Goal: Transaction & Acquisition: Book appointment/travel/reservation

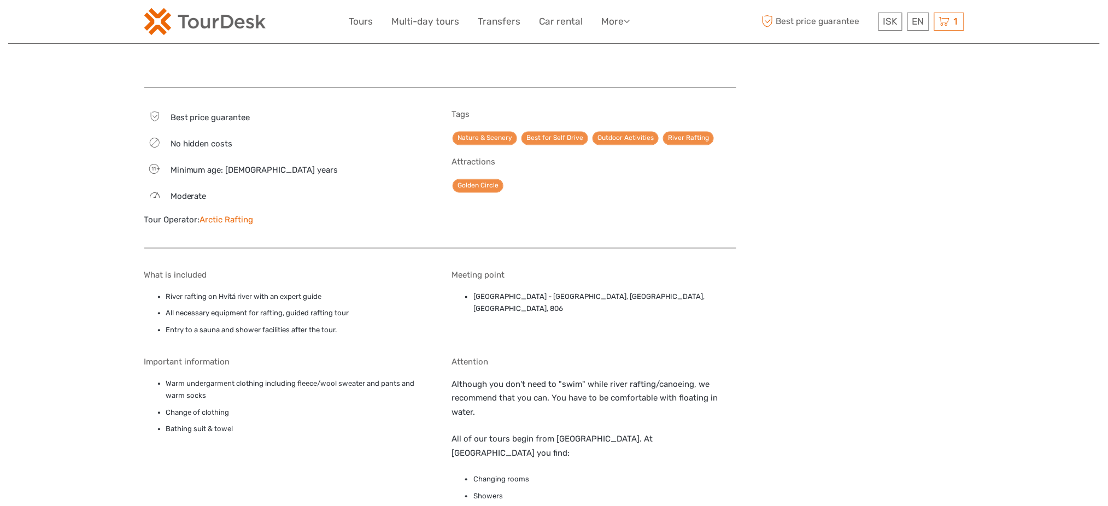
scroll to position [402, 0]
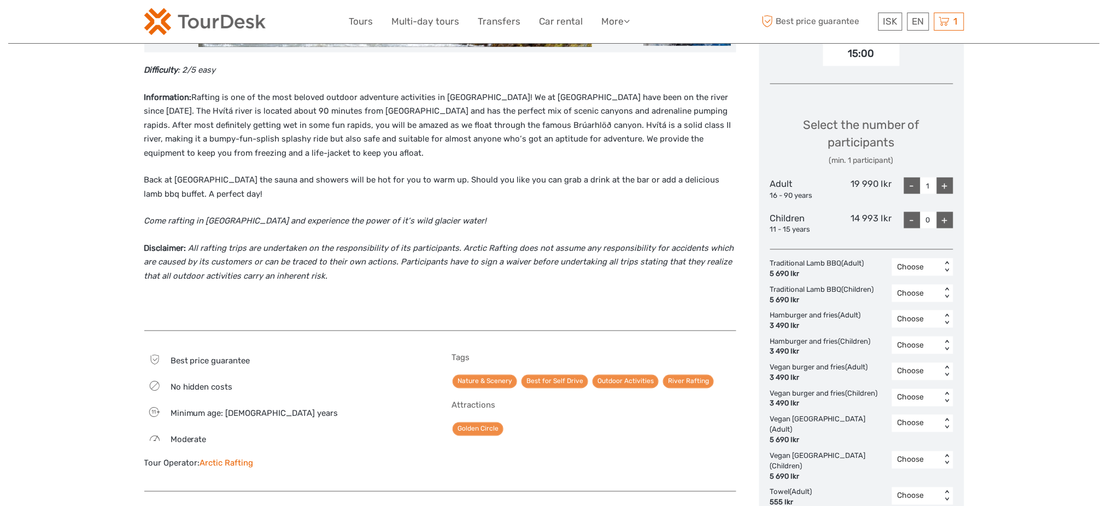
click at [881, 183] on div "19 990 Ikr" at bounding box center [861, 189] width 61 height 23
copy div "19 990 Ikr"
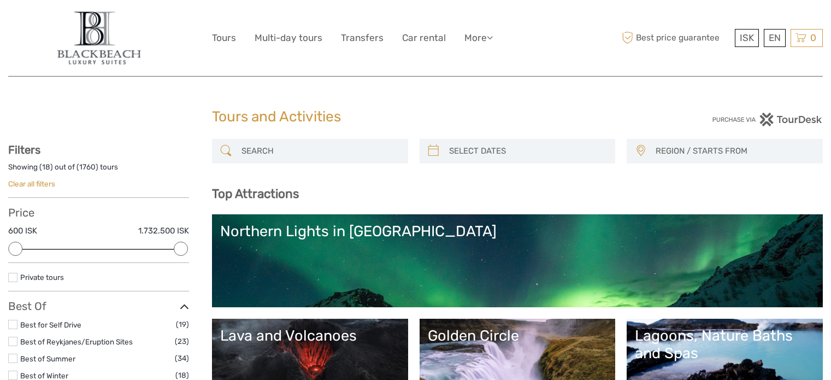
select select
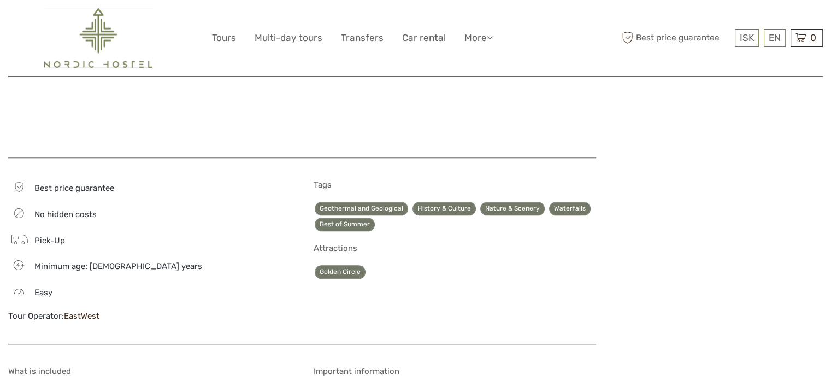
scroll to position [1148, 0]
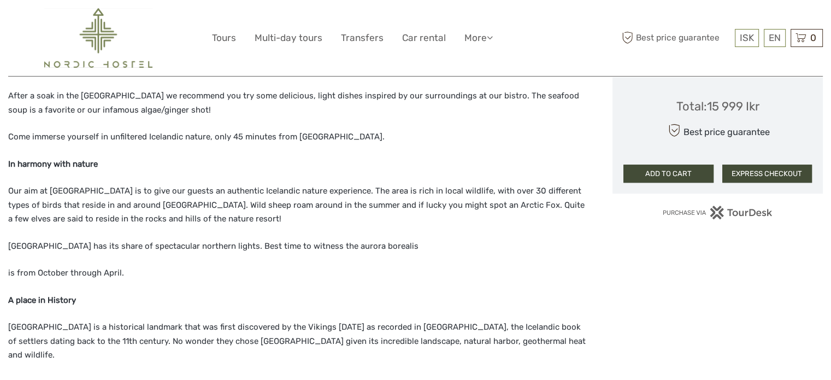
scroll to position [820, 0]
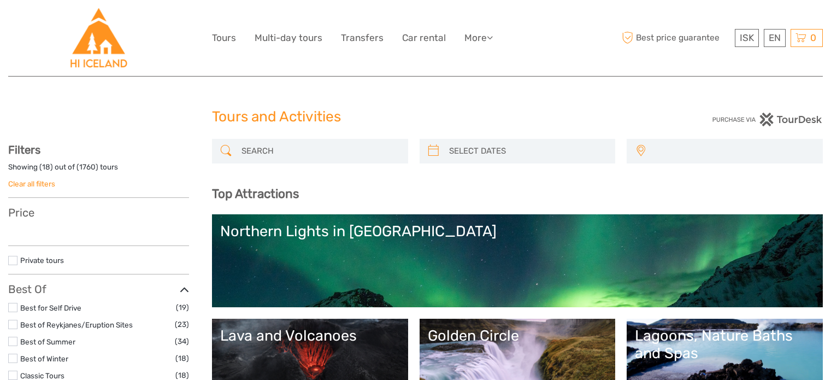
select select
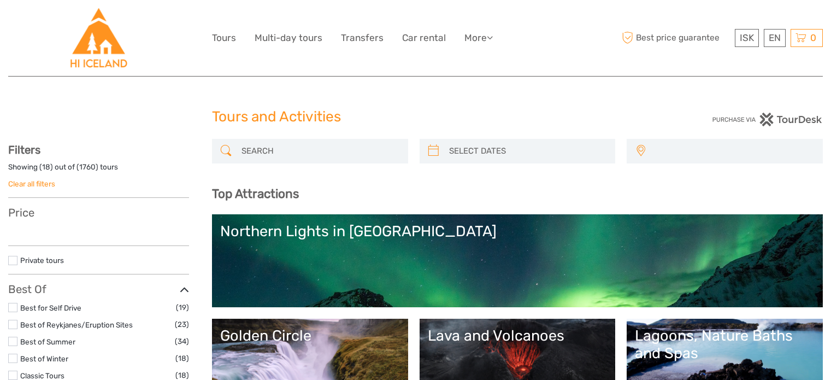
select select
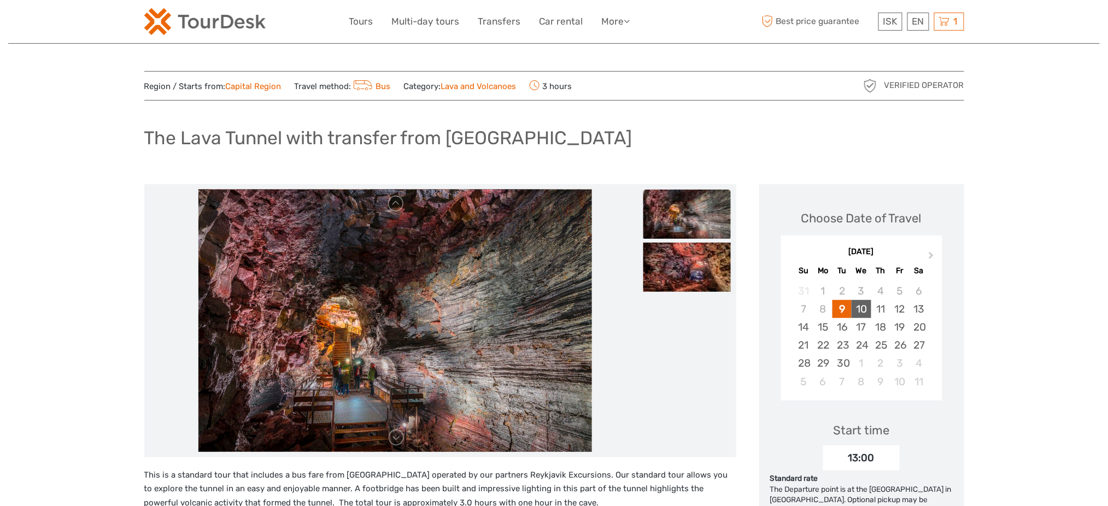
click at [863, 308] on div "10" at bounding box center [860, 309] width 19 height 18
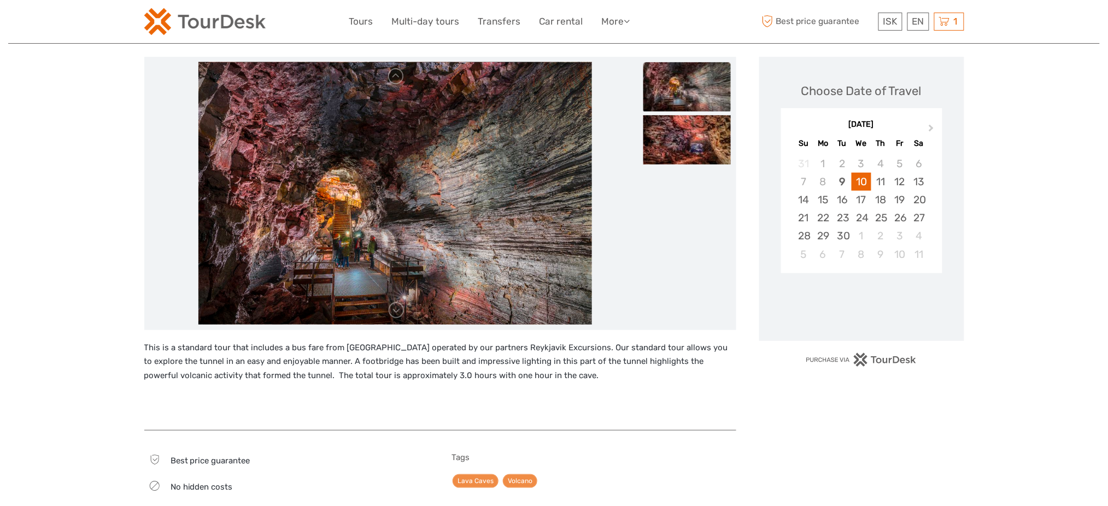
scroll to position [219, 0]
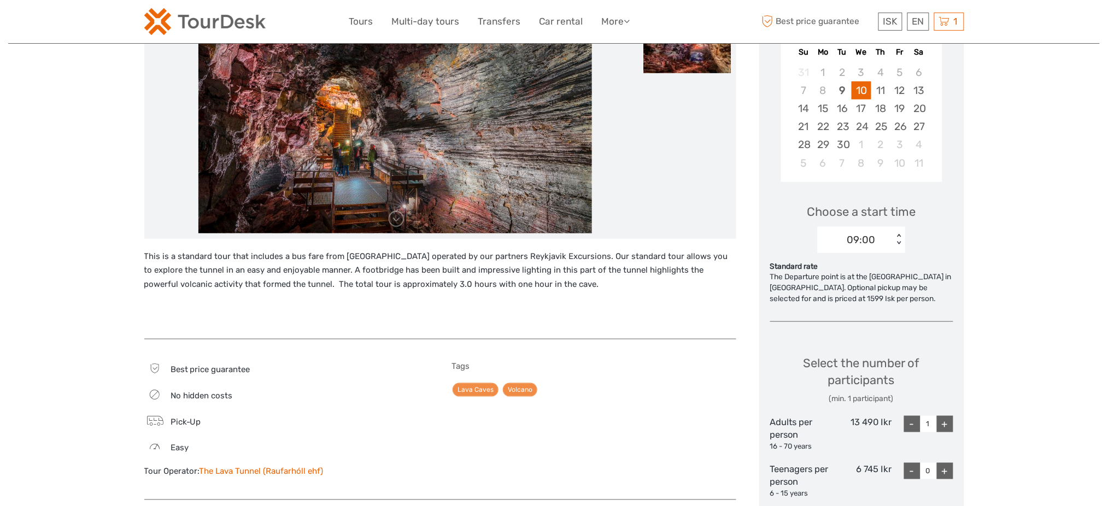
click at [887, 250] on div "09:00 < >" at bounding box center [861, 240] width 87 height 26
click at [882, 285] on div "13:00" at bounding box center [861, 291] width 77 height 19
